Goal: Transaction & Acquisition: Book appointment/travel/reservation

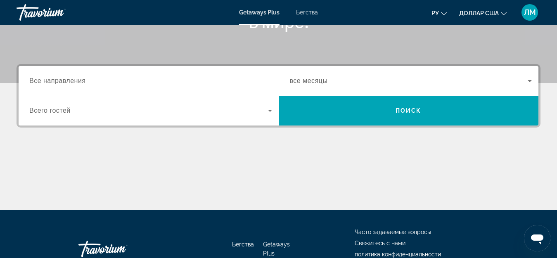
scroll to position [165, 0]
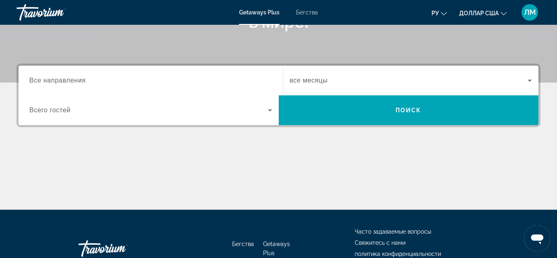
click at [82, 83] on span "Все направления" at bounding box center [57, 80] width 57 height 7
click at [82, 83] on input "Destination Все направления" at bounding box center [150, 81] width 243 height 10
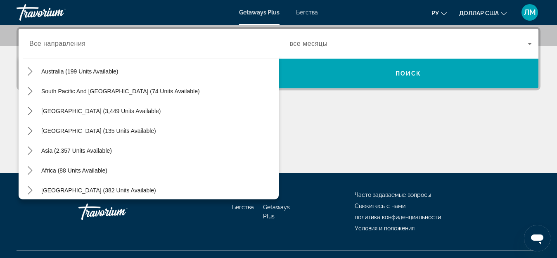
scroll to position [134, 0]
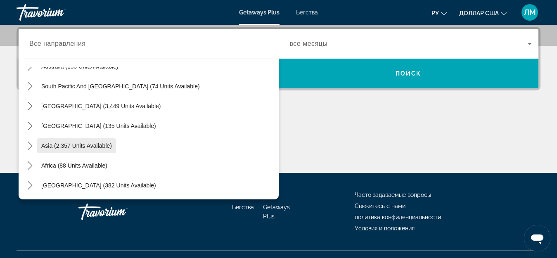
click at [58, 147] on span "Asia (2,357 units available)" at bounding box center [76, 146] width 71 height 7
type input "**********"
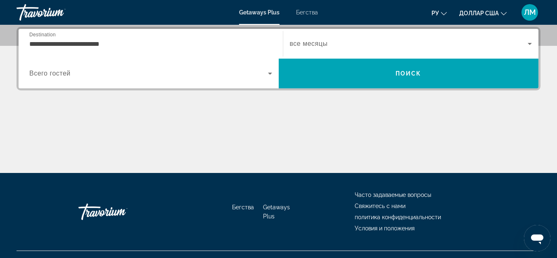
click at [69, 71] on span "Всего гостей" at bounding box center [49, 73] width 41 height 7
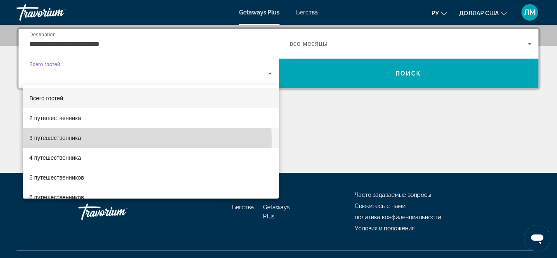
click at [74, 140] on font "3 путешественника" at bounding box center [55, 138] width 52 height 7
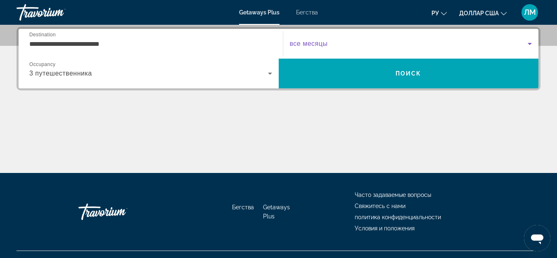
click at [337, 46] on span "Виджет поиска" at bounding box center [409, 44] width 238 height 10
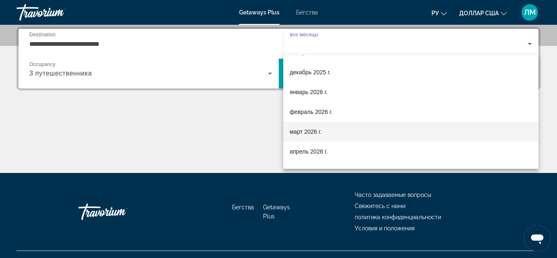
scroll to position [41, 0]
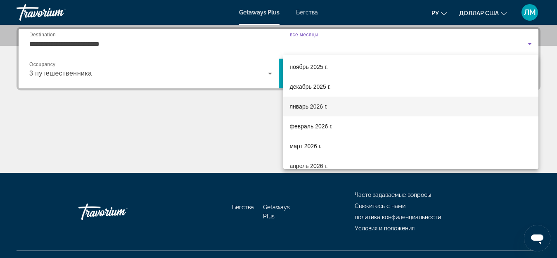
click at [331, 109] on mat-option "январь 2026 г." at bounding box center [411, 107] width 256 height 20
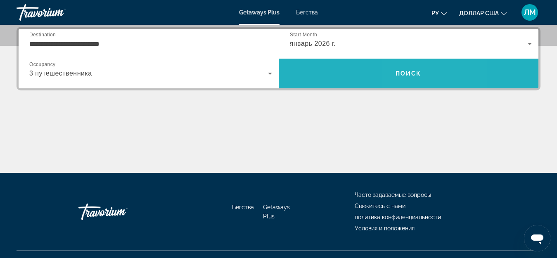
click at [408, 72] on span "Поиск" at bounding box center [409, 73] width 26 height 7
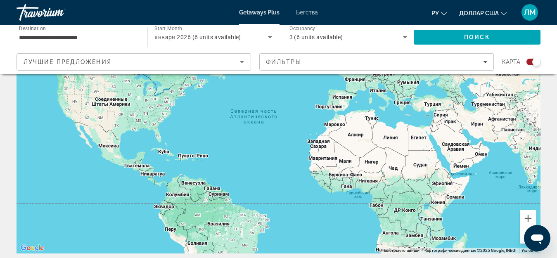
scroll to position [62, 0]
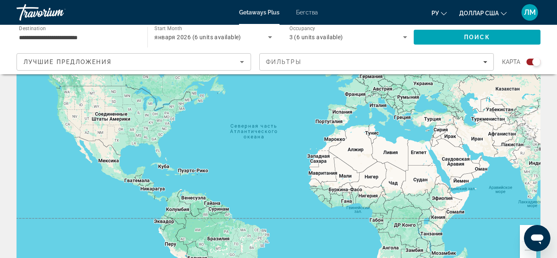
click at [434, 123] on div "Основное содержание" at bounding box center [279, 145] width 524 height 248
click at [432, 120] on div "Основное содержание" at bounding box center [279, 145] width 524 height 248
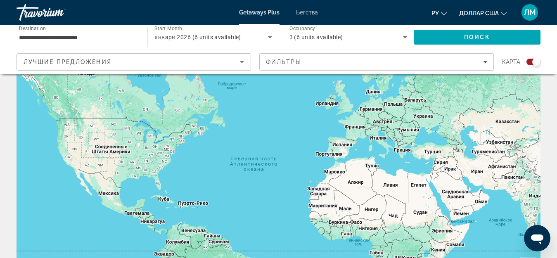
scroll to position [41, 0]
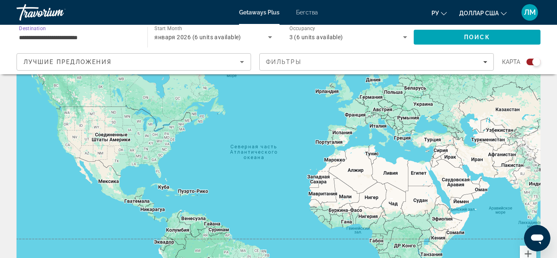
click at [83, 35] on input "**********" at bounding box center [78, 38] width 118 height 10
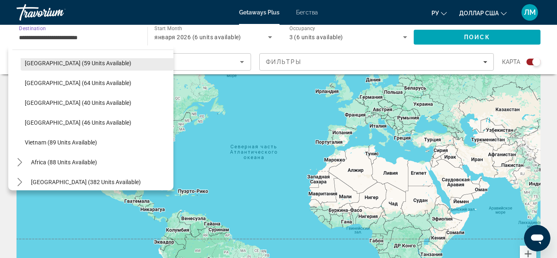
scroll to position [332, 0]
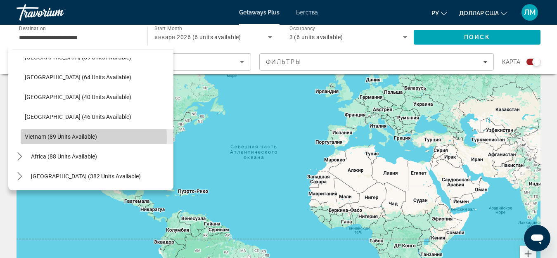
click at [60, 139] on span "Vietnam (89 units available)" at bounding box center [61, 136] width 72 height 7
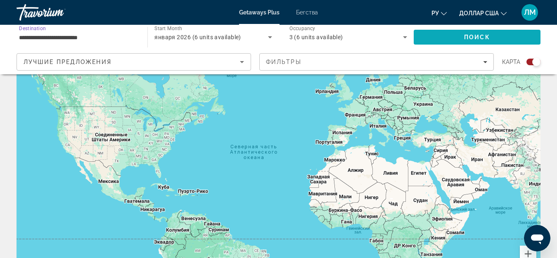
click at [476, 38] on span "Поиск" at bounding box center [477, 37] width 26 height 7
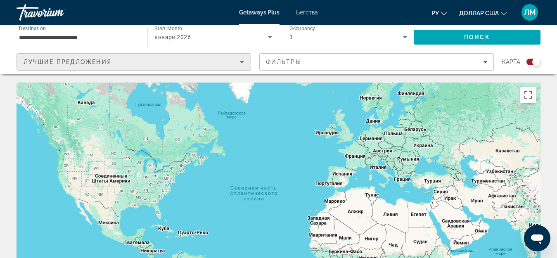
click at [243, 63] on icon "Sort by" at bounding box center [242, 62] width 10 height 10
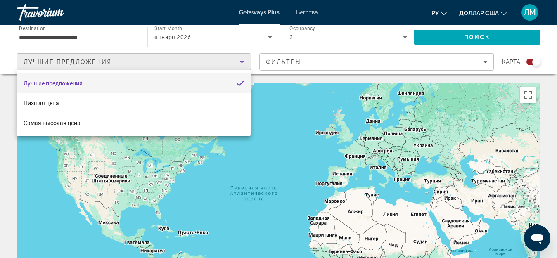
click at [102, 38] on div at bounding box center [278, 129] width 557 height 258
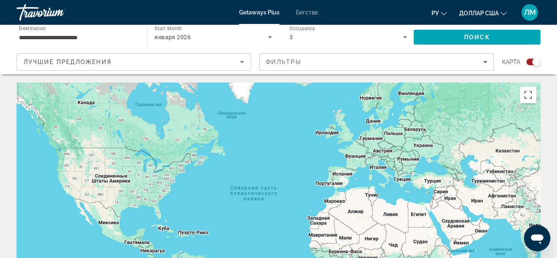
click at [100, 35] on input "**********" at bounding box center [78, 38] width 118 height 10
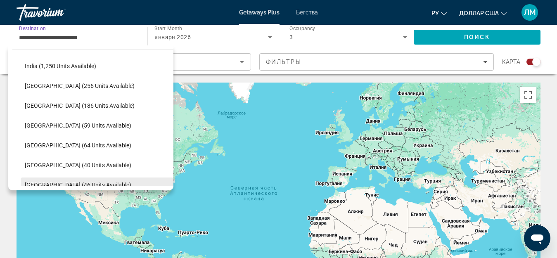
scroll to position [332, 0]
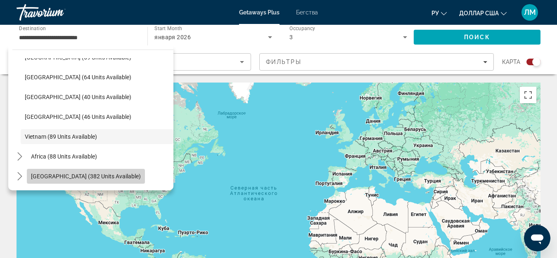
click at [90, 176] on span "[GEOGRAPHIC_DATA] (382 units available)" at bounding box center [86, 176] width 110 height 7
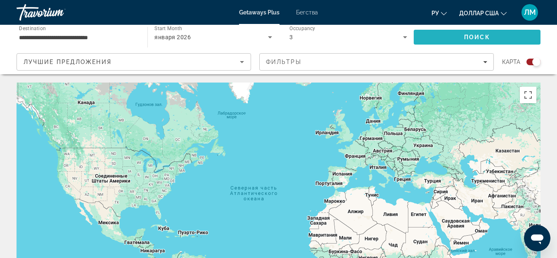
click at [490, 39] on span "Поиск" at bounding box center [477, 37] width 26 height 7
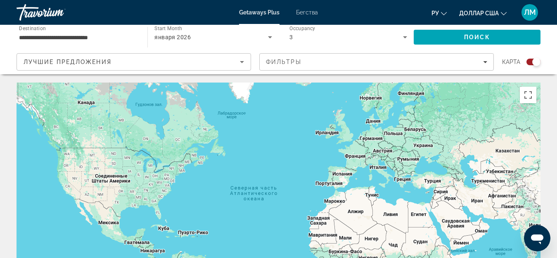
click at [177, 38] on span "января 2026" at bounding box center [173, 37] width 36 height 7
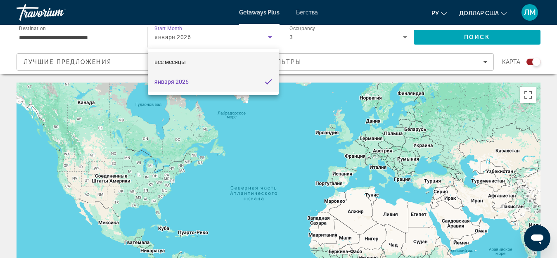
click at [185, 64] on font "все месяцы" at bounding box center [170, 62] width 31 height 7
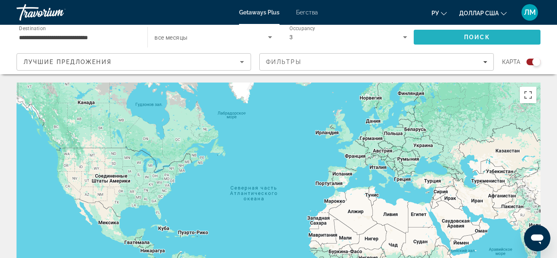
click at [480, 38] on span "Поиск" at bounding box center [477, 37] width 26 height 7
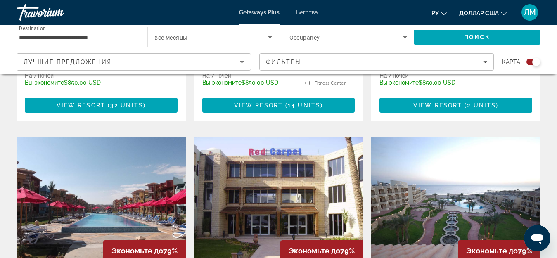
scroll to position [279, 0]
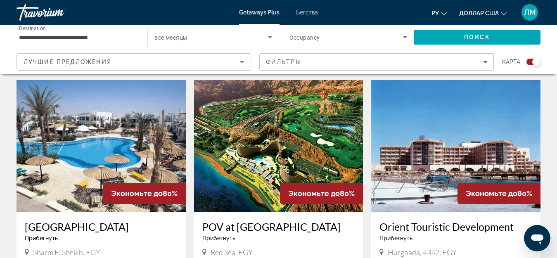
click at [126, 39] on input "**********" at bounding box center [78, 38] width 118 height 10
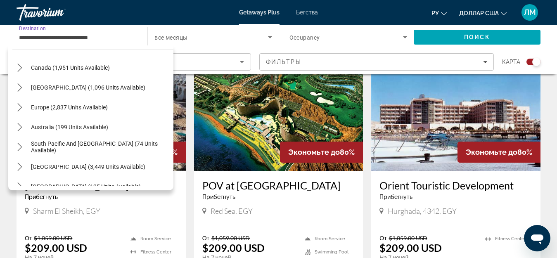
scroll to position [50, 0]
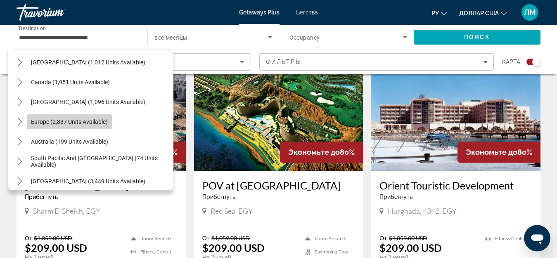
click at [64, 126] on span "Select destination: Europe (2,837 units available)" at bounding box center [69, 122] width 85 height 20
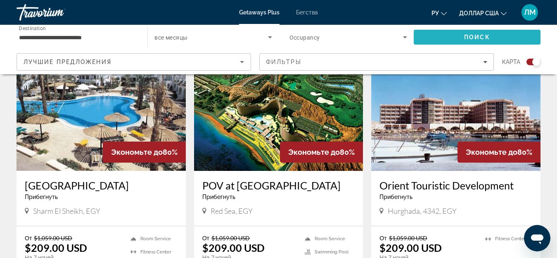
click at [463, 37] on span "Search" at bounding box center [477, 37] width 127 height 20
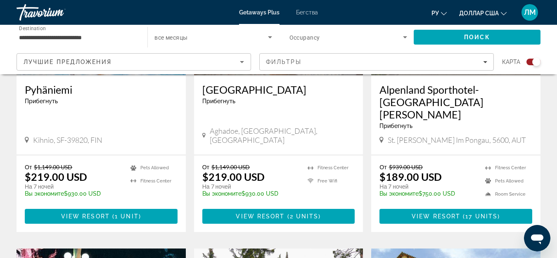
scroll to position [293, 0]
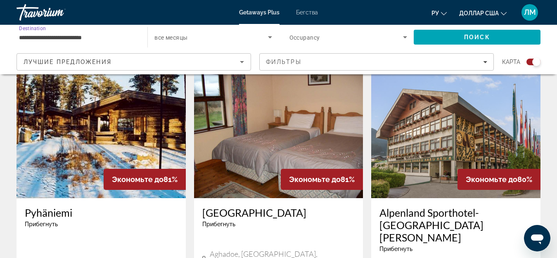
click at [83, 38] on input "**********" at bounding box center [78, 38] width 118 height 10
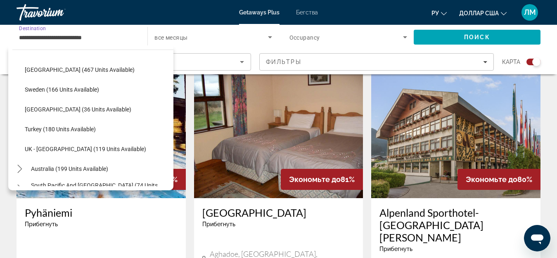
scroll to position [380, 0]
click at [89, 130] on span "Turkey (180 units available)" at bounding box center [60, 129] width 71 height 7
type input "**********"
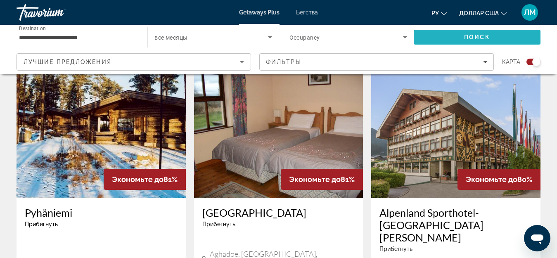
click at [465, 37] on span "Поиск" at bounding box center [477, 37] width 26 height 7
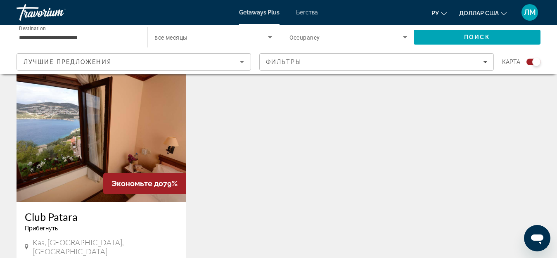
scroll to position [248, 0]
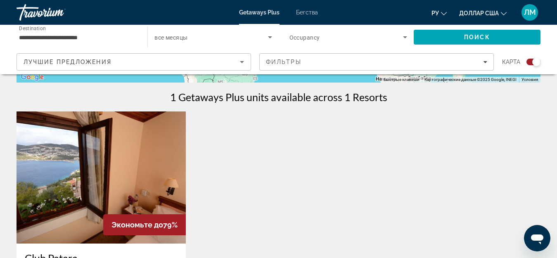
click at [77, 175] on img "Основное содержание" at bounding box center [101, 178] width 169 height 132
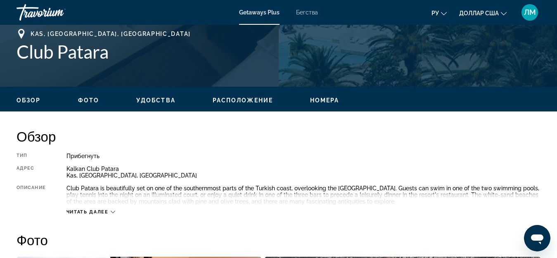
scroll to position [372, 0]
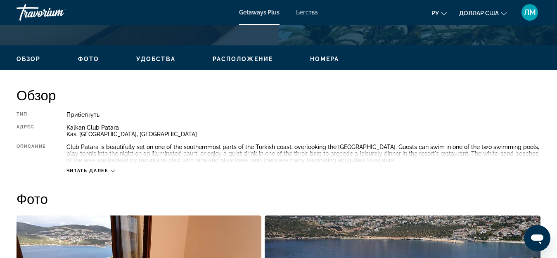
click at [83, 171] on span "Читать далее" at bounding box center [88, 170] width 42 height 5
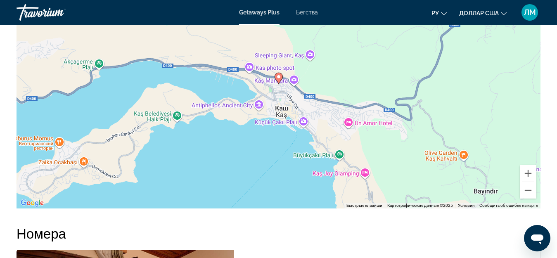
scroll to position [1116, 0]
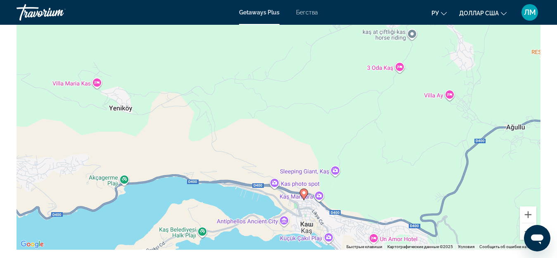
drag, startPoint x: 412, startPoint y: 195, endPoint x: 436, endPoint y: 268, distance: 76.7
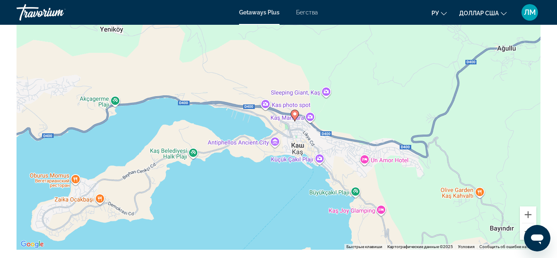
drag, startPoint x: 392, startPoint y: 174, endPoint x: 383, endPoint y: 94, distance: 80.7
click at [383, 94] on div "Чтобы активировать перетаскивание с помощью клавиатуры, нажмите Alt + Ввод. Пос…" at bounding box center [279, 126] width 524 height 248
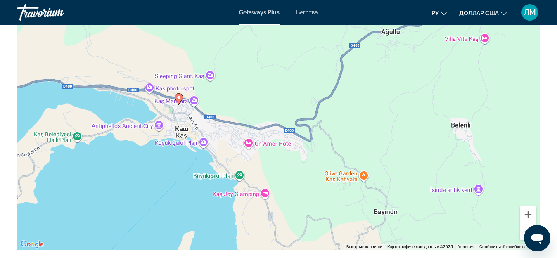
drag, startPoint x: 295, startPoint y: 190, endPoint x: 179, endPoint y: 172, distance: 117.0
click at [179, 172] on div "Чтобы активировать перетаскивание с помощью клавиатуры, нажмите Alt + Ввод. Пос…" at bounding box center [279, 126] width 524 height 248
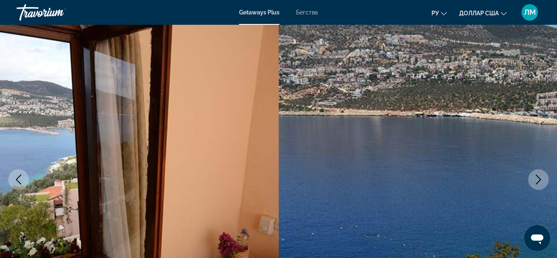
scroll to position [0, 0]
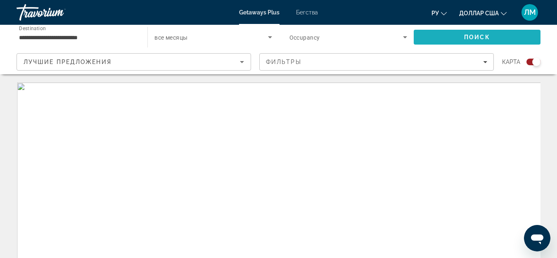
click at [476, 38] on span "Поиск" at bounding box center [477, 37] width 26 height 7
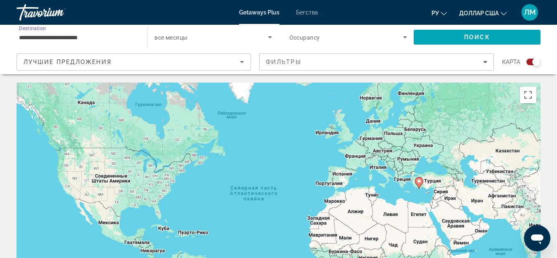
click at [102, 33] on input "**********" at bounding box center [78, 38] width 118 height 10
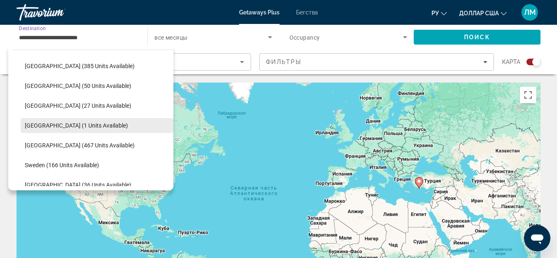
scroll to position [262, 0]
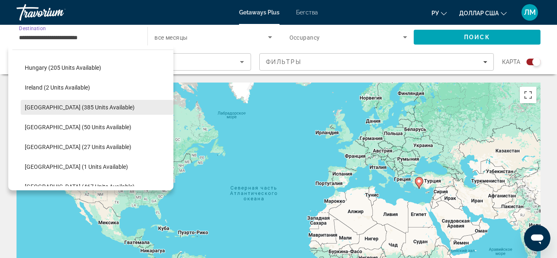
click at [74, 109] on span "[GEOGRAPHIC_DATA] (385 units available)" at bounding box center [80, 107] width 110 height 7
type input "**********"
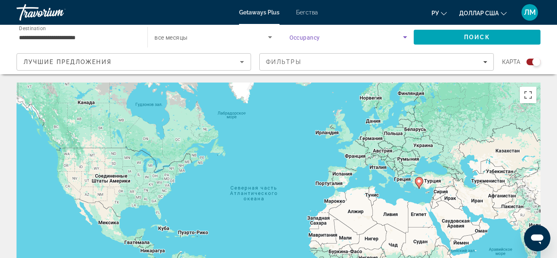
click at [338, 39] on span "Search widget" at bounding box center [347, 37] width 114 height 10
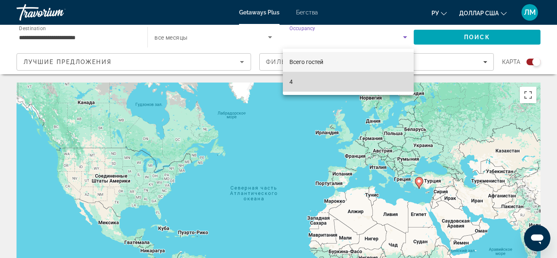
click at [292, 81] on font "4" at bounding box center [291, 82] width 3 height 7
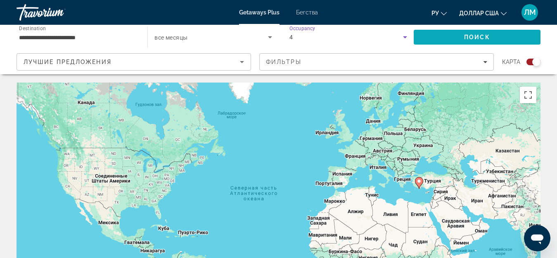
click at [474, 36] on span "Поиск" at bounding box center [477, 37] width 26 height 7
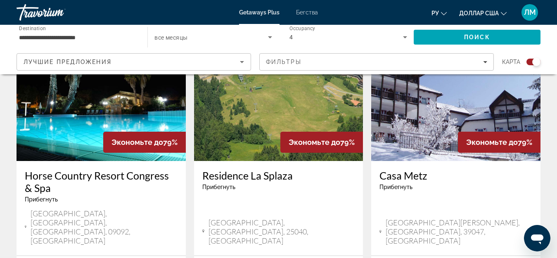
scroll to position [372, 0]
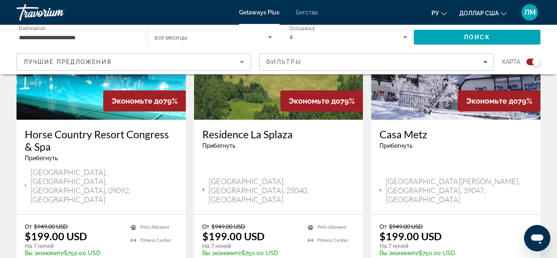
click at [242, 62] on icon "Sort by" at bounding box center [242, 62] width 4 height 2
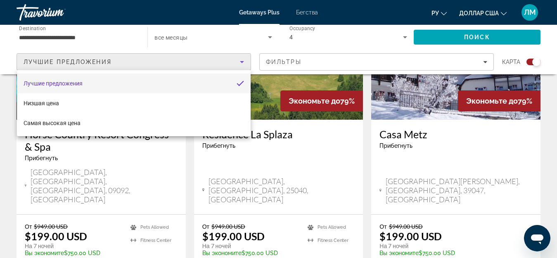
click at [242, 62] on div at bounding box center [278, 129] width 557 height 258
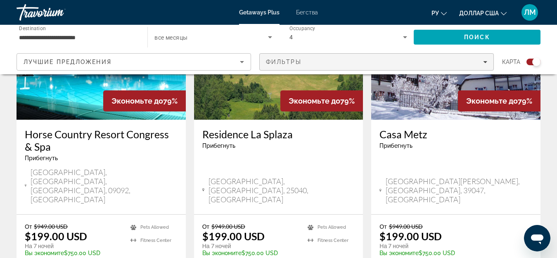
click at [488, 62] on span "Filters" at bounding box center [377, 62] width 234 height 20
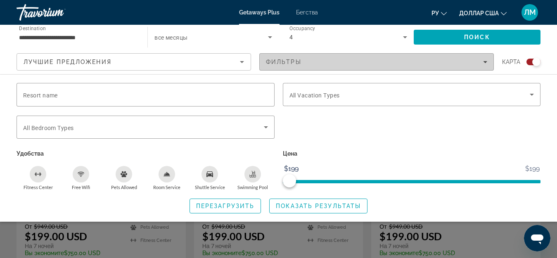
click at [488, 62] on span "Filters" at bounding box center [377, 62] width 234 height 20
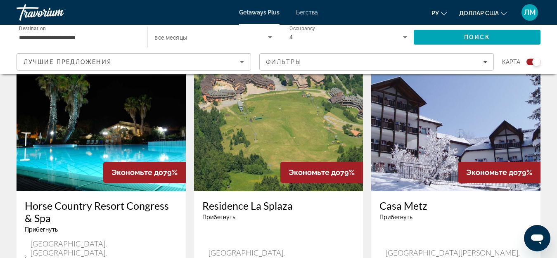
scroll to position [289, 0]
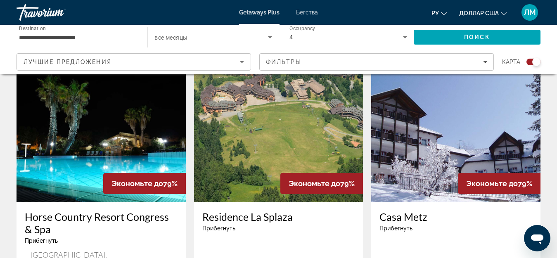
click at [102, 131] on img "Основное содержание" at bounding box center [101, 136] width 169 height 132
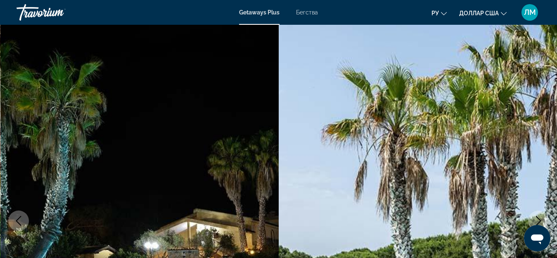
scroll to position [1214, 0]
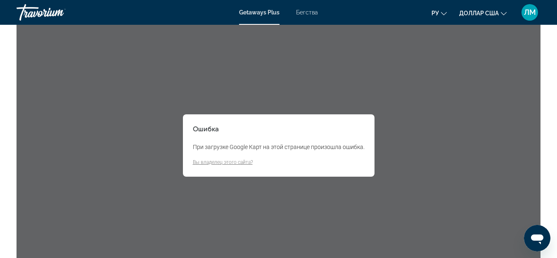
drag, startPoint x: 460, startPoint y: 89, endPoint x: 457, endPoint y: 83, distance: 7.0
click at [460, 84] on div "Ошибка При загрузке Google Карт на этой странице произошла ошибка. Вы владелец …" at bounding box center [279, 145] width 524 height 248
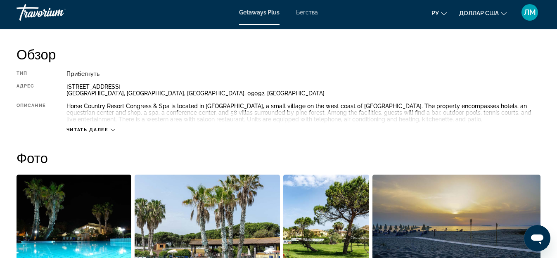
scroll to position [422, 0]
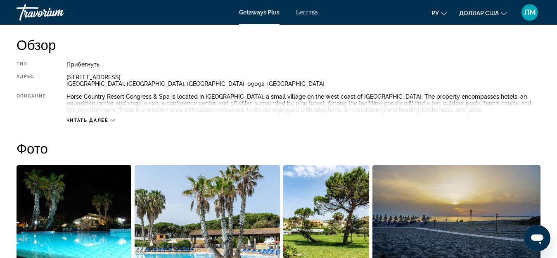
click at [88, 121] on span "Читать далее" at bounding box center [88, 120] width 42 height 5
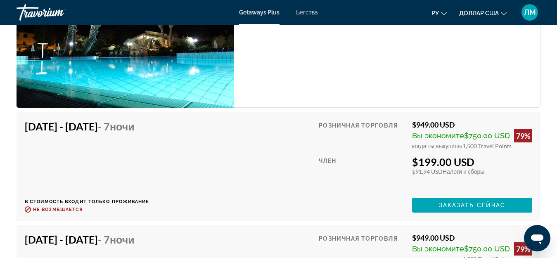
scroll to position [1579, 0]
